Goal: Check status

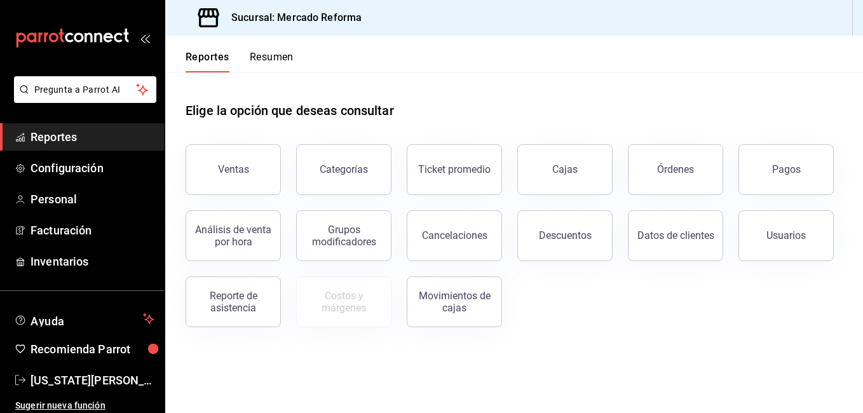
click at [238, 172] on div "Ventas" at bounding box center [233, 169] width 31 height 12
click at [238, 172] on html "Pregunta a Parrot AI Reportes Configuración Personal Facturación Inventarios Ay…" at bounding box center [431, 206] width 863 height 413
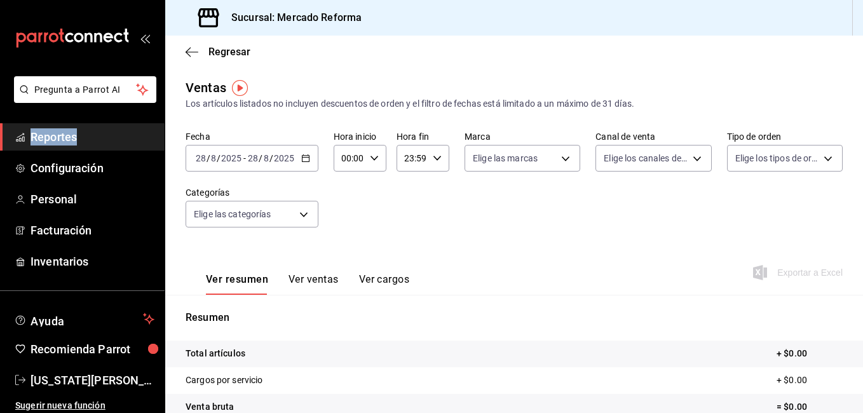
click at [308, 154] on icon "button" at bounding box center [305, 158] width 9 height 9
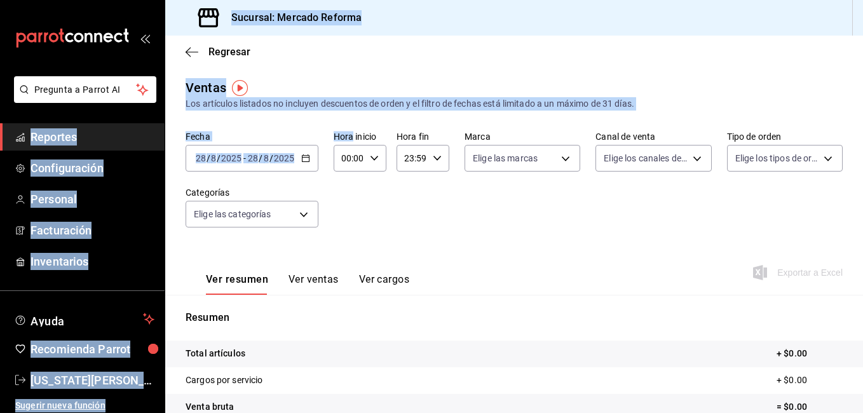
drag, startPoint x: 308, startPoint y: 154, endPoint x: 393, endPoint y: 236, distance: 117.3
click at [454, 249] on div "Ver resumen Ver ventas Ver cargos Exportar a Excel" at bounding box center [514, 269] width 698 height 52
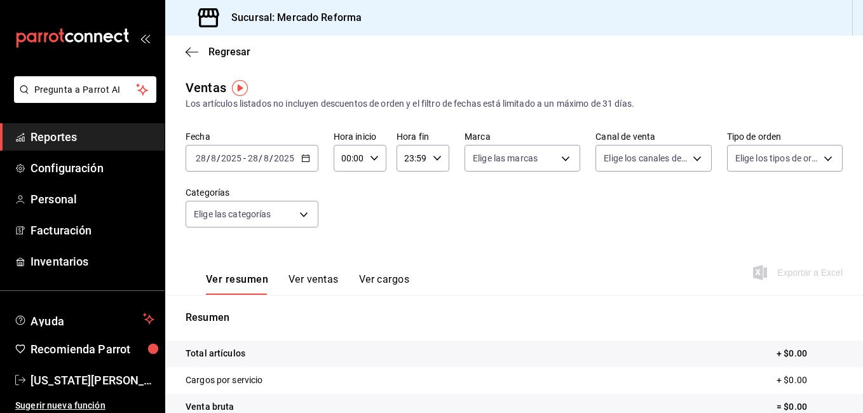
click at [306, 164] on div "[DATE] [DATE] - [DATE] [DATE]" at bounding box center [252, 158] width 133 height 27
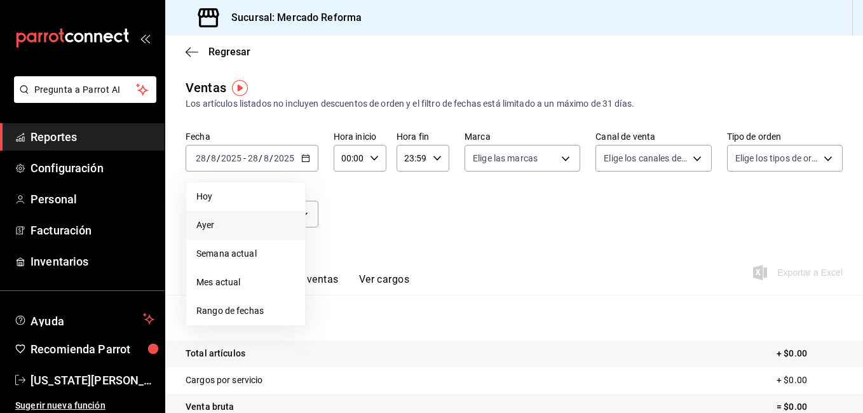
click at [214, 226] on span "Ayer" at bounding box center [245, 225] width 99 height 13
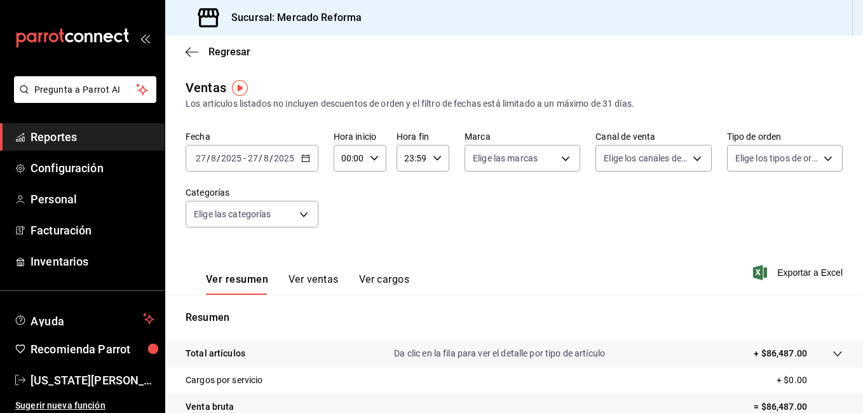
click at [306, 160] on icon "button" at bounding box center [305, 158] width 9 height 9
click at [306, 161] on icon "button" at bounding box center [305, 158] width 9 height 9
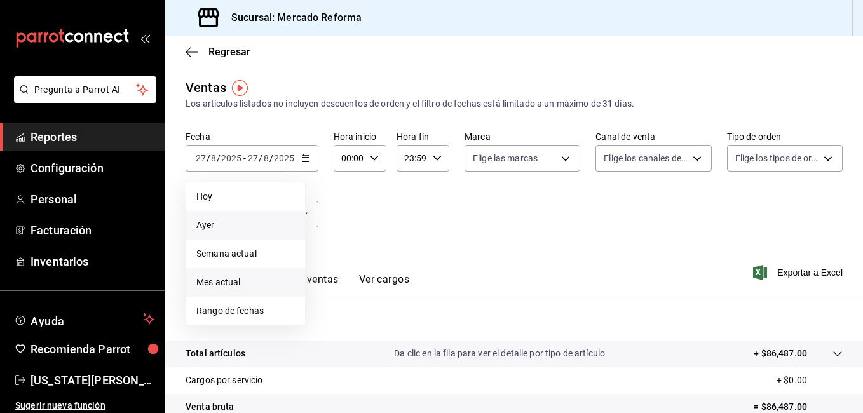
click at [224, 281] on span "Mes actual" at bounding box center [245, 282] width 99 height 13
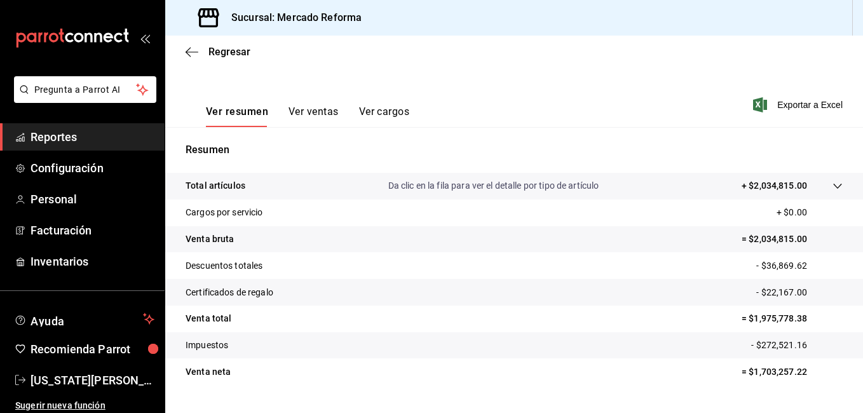
scroll to position [191, 0]
